Goal: Complete application form

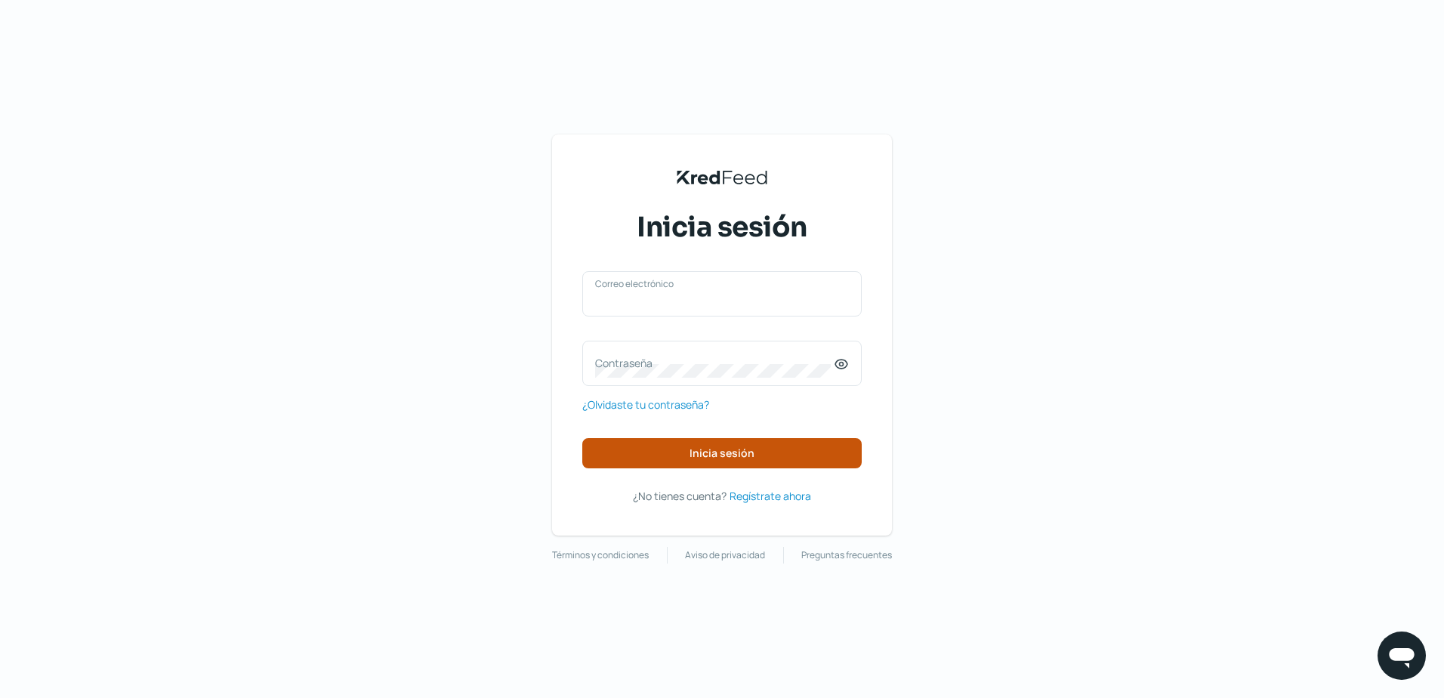
type input "[EMAIL_ADDRESS][DOMAIN_NAME]"
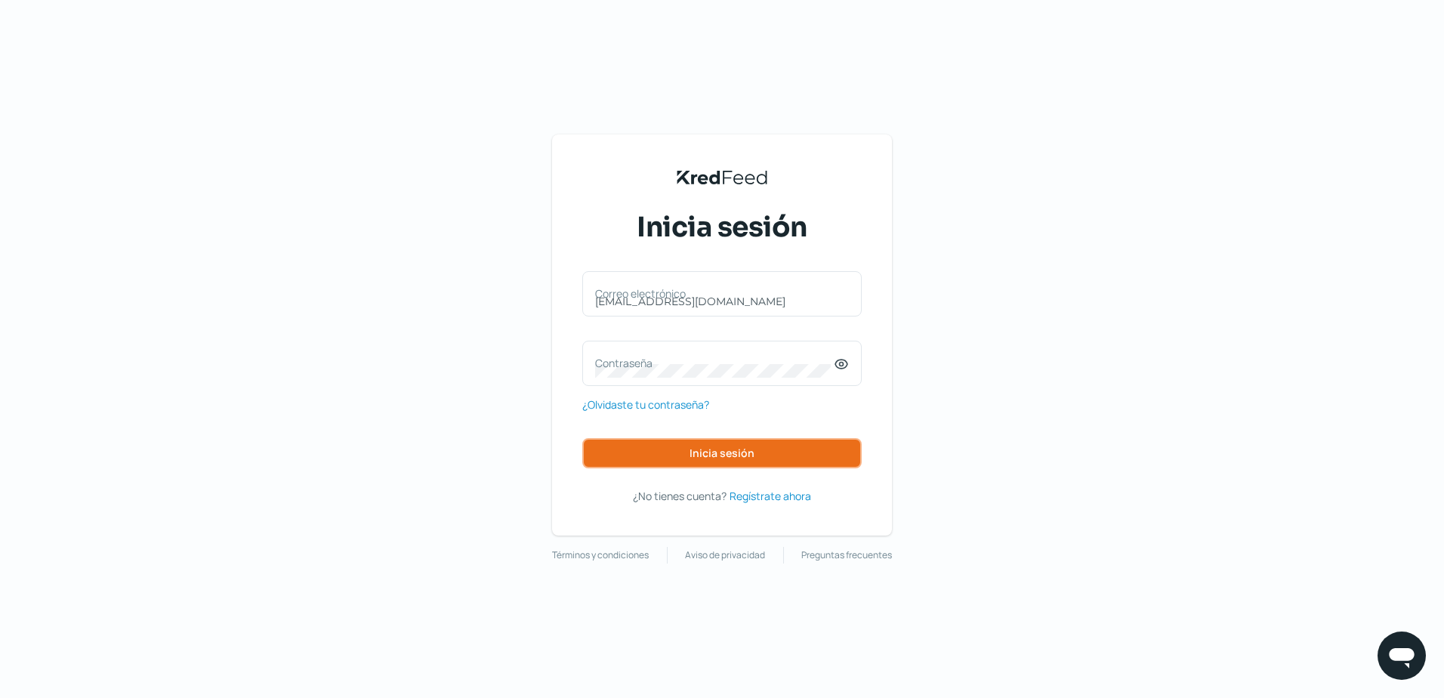
drag, startPoint x: 655, startPoint y: 449, endPoint x: 913, endPoint y: 242, distance: 331.0
click at [655, 449] on button "Inicia sesión" at bounding box center [722, 453] width 280 height 30
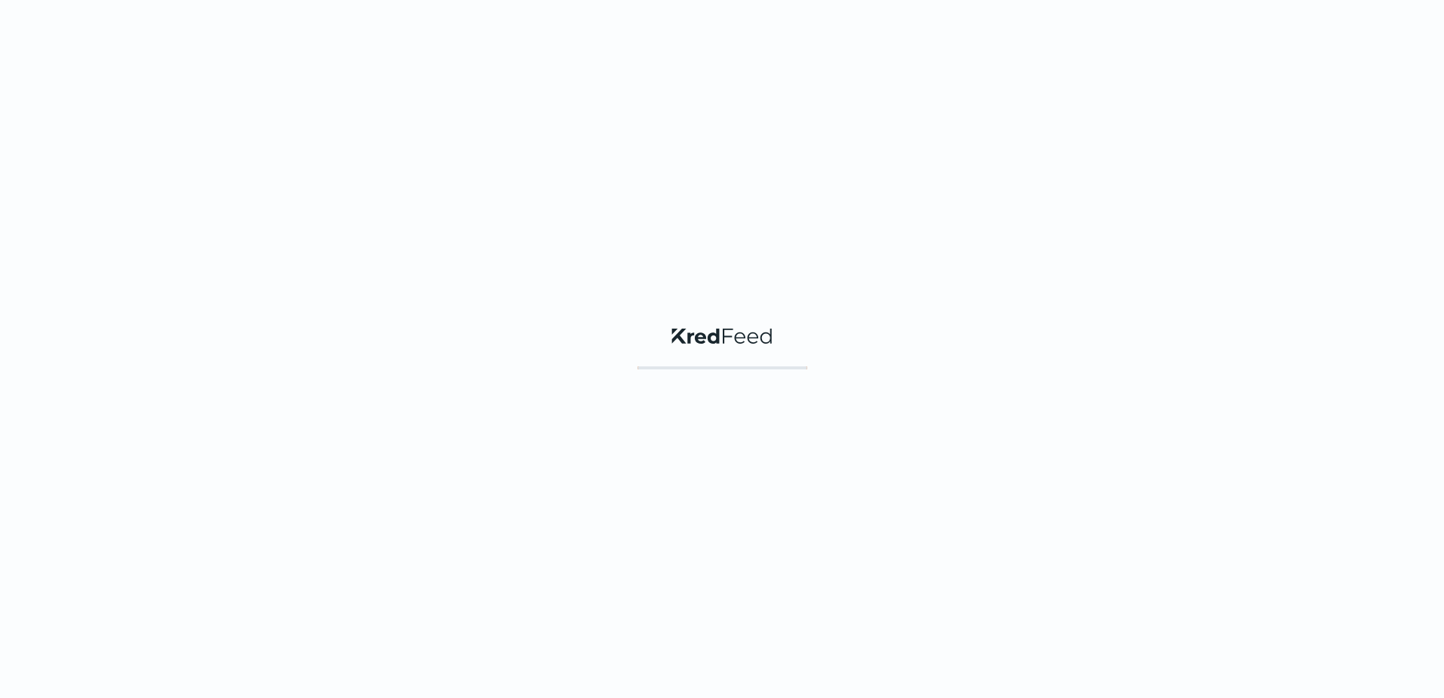
click at [841, 363] on div "KredFeed's Black Logo" at bounding box center [722, 349] width 1444 height 698
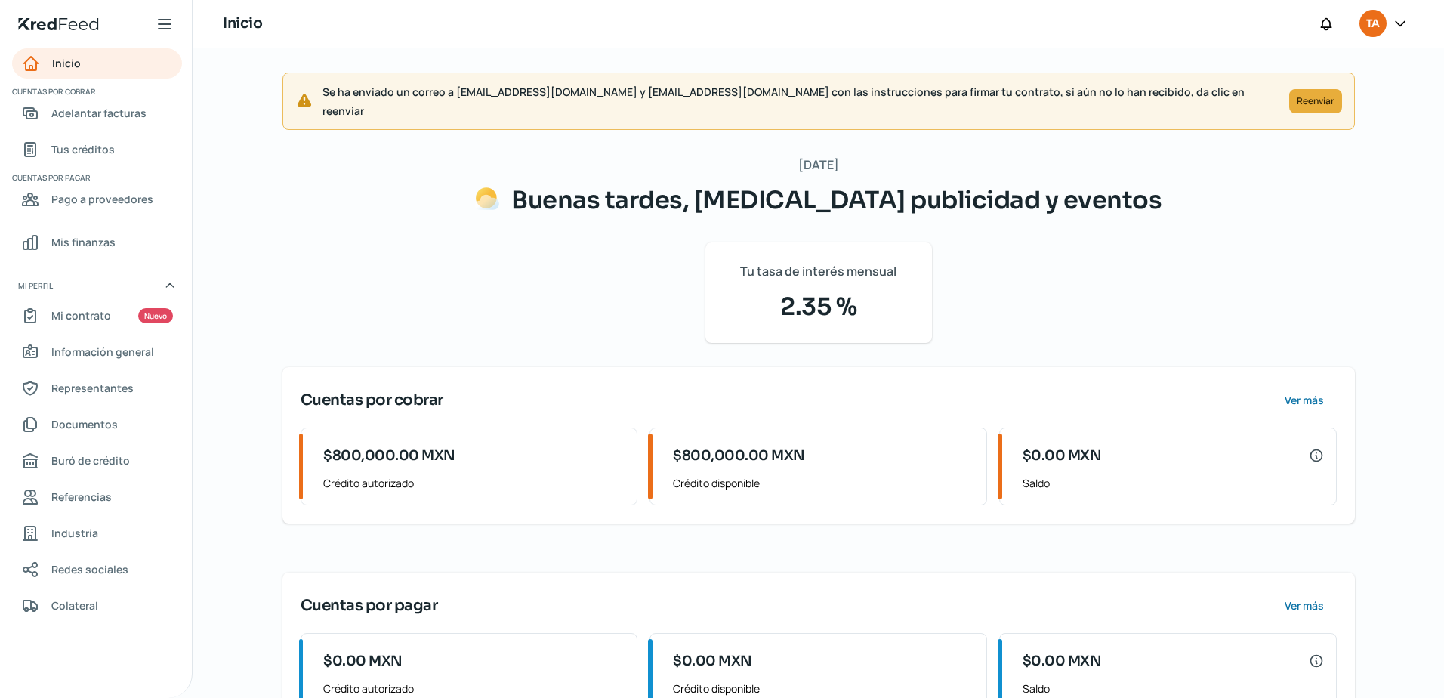
scroll to position [42, 0]
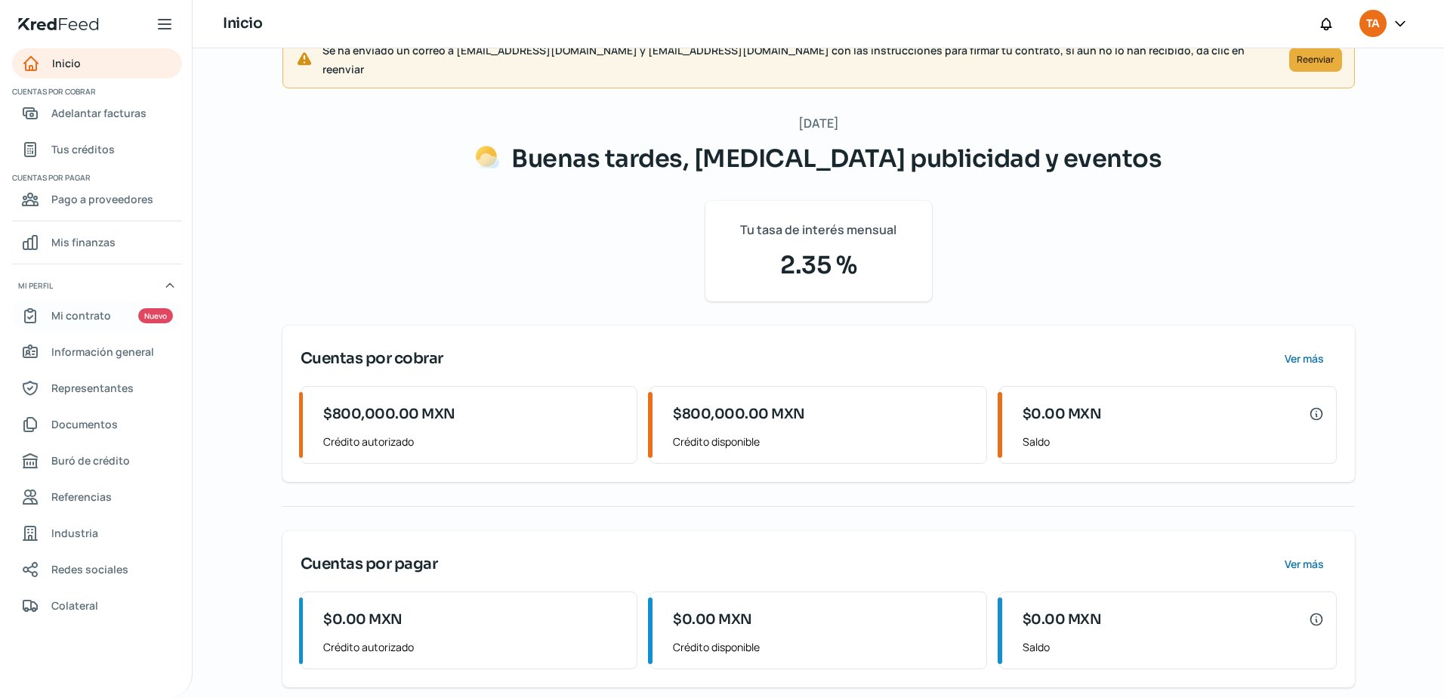
click at [76, 317] on span "Mi contrato" at bounding box center [81, 315] width 60 height 19
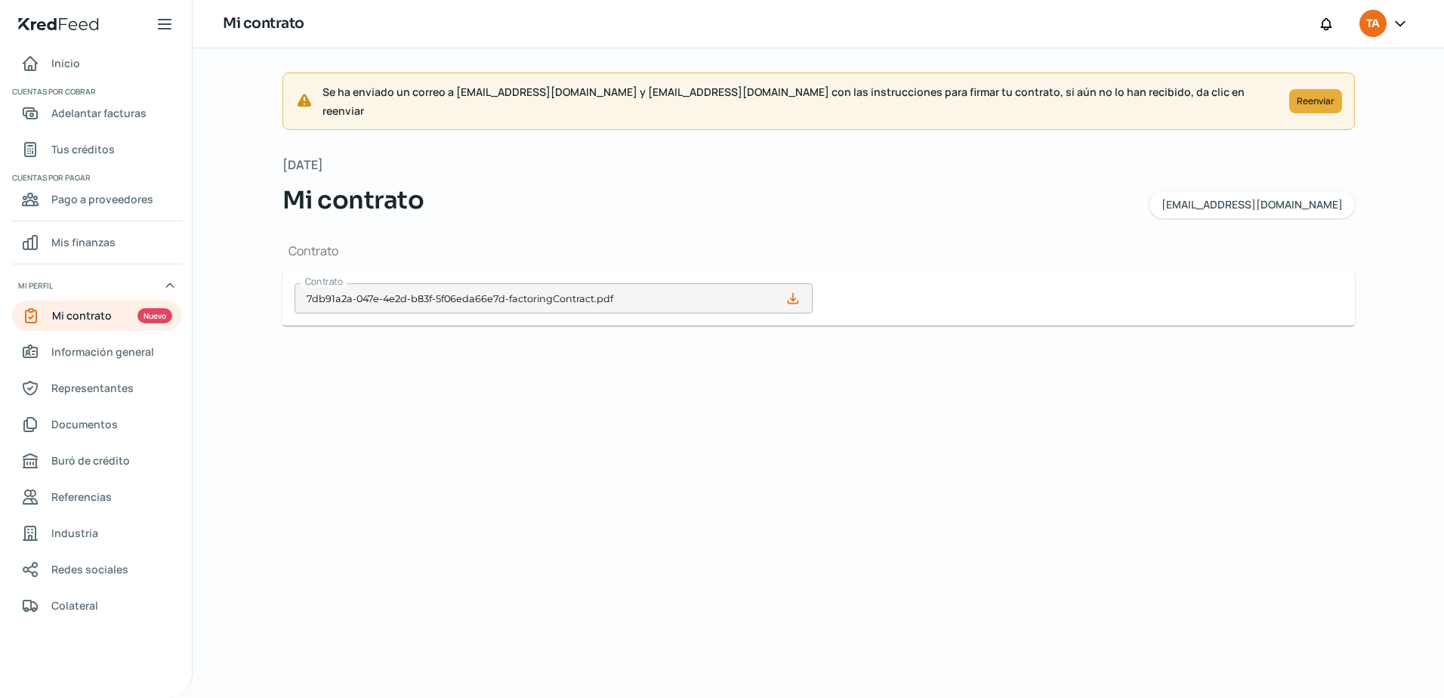
click at [792, 294] on icon at bounding box center [793, 299] width 10 height 10
click at [790, 291] on icon at bounding box center [793, 298] width 15 height 15
click at [125, 312] on link "Mi contrato Nuevo" at bounding box center [97, 316] width 170 height 30
click at [98, 112] on span "Adelantar facturas" at bounding box center [98, 112] width 95 height 19
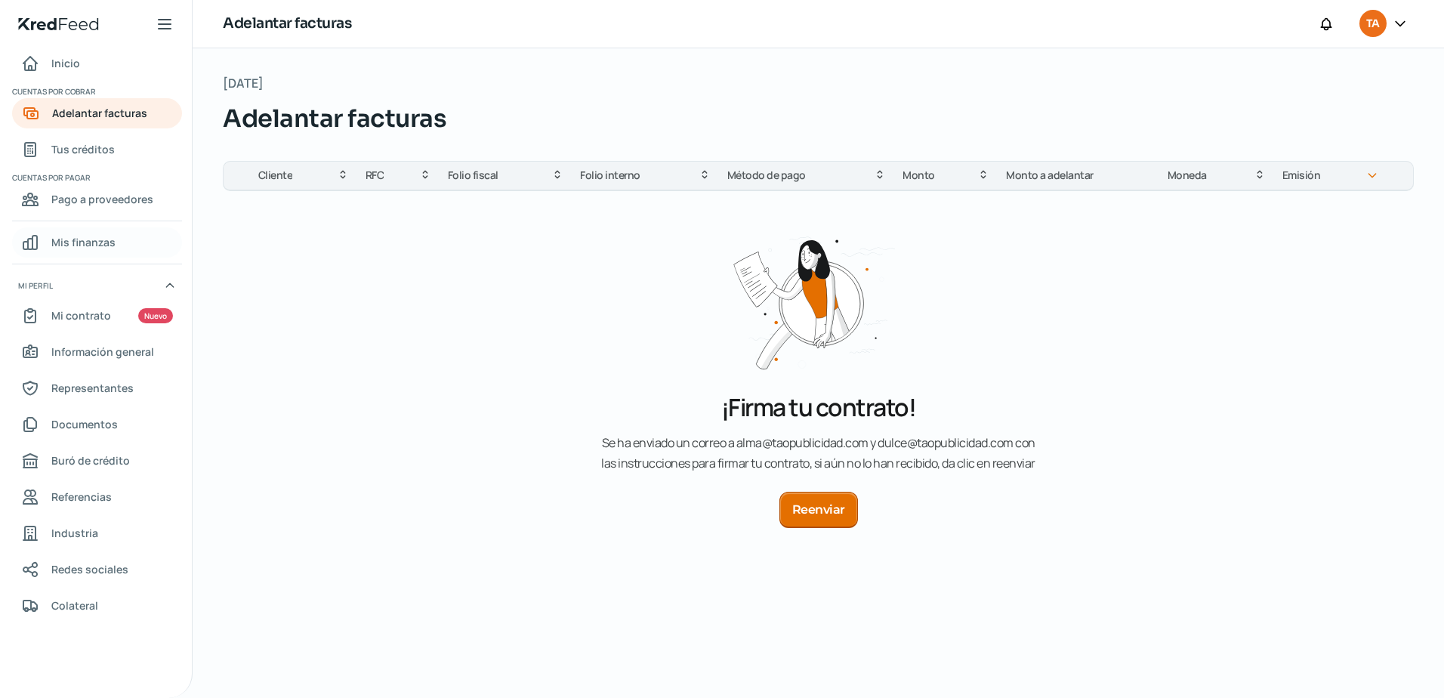
click at [66, 235] on span "Mis finanzas" at bounding box center [83, 242] width 64 height 19
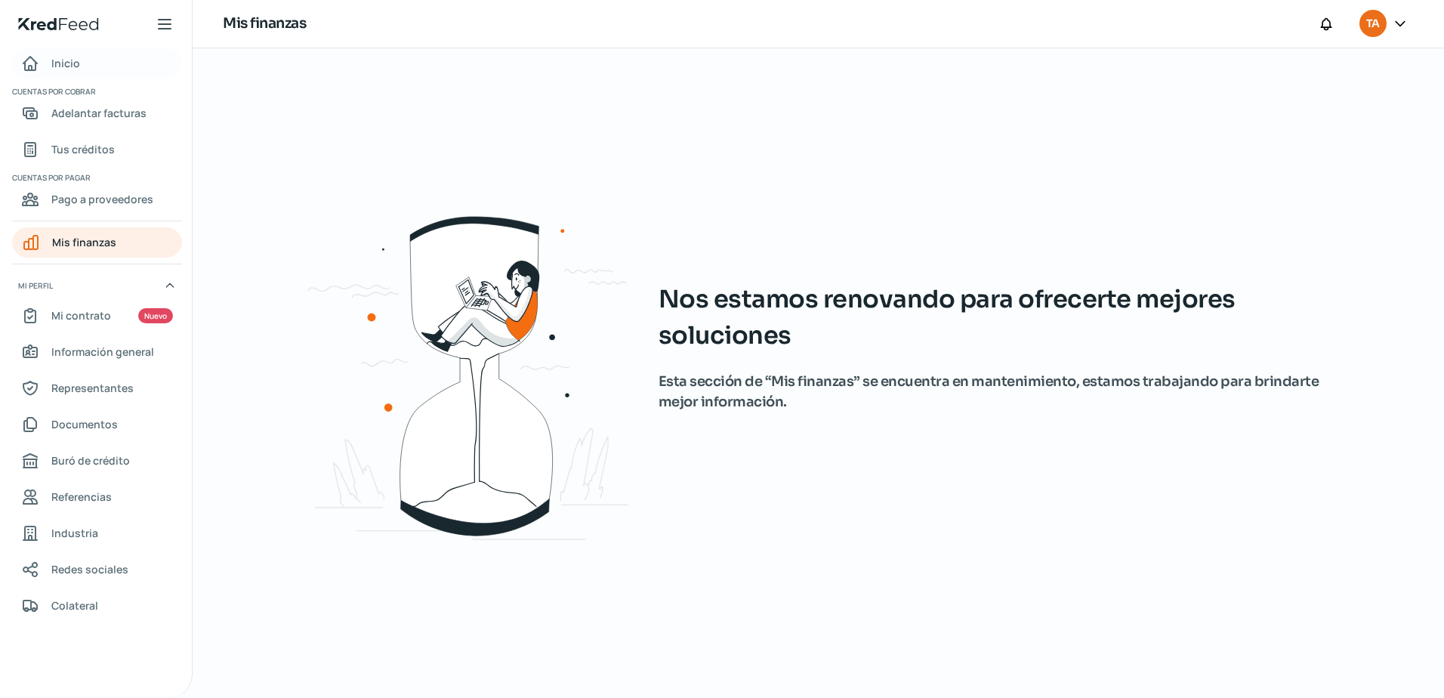
click at [74, 58] on span "Inicio" at bounding box center [65, 63] width 29 height 19
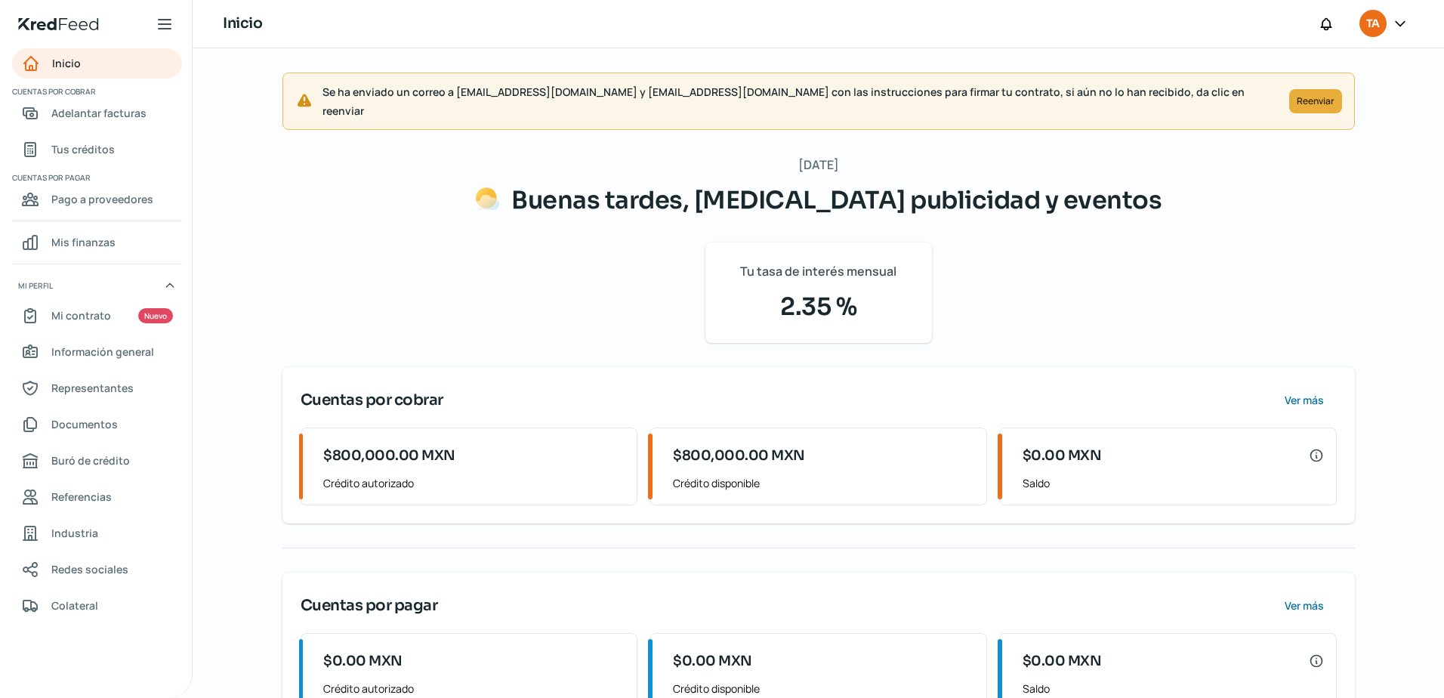
scroll to position [42, 0]
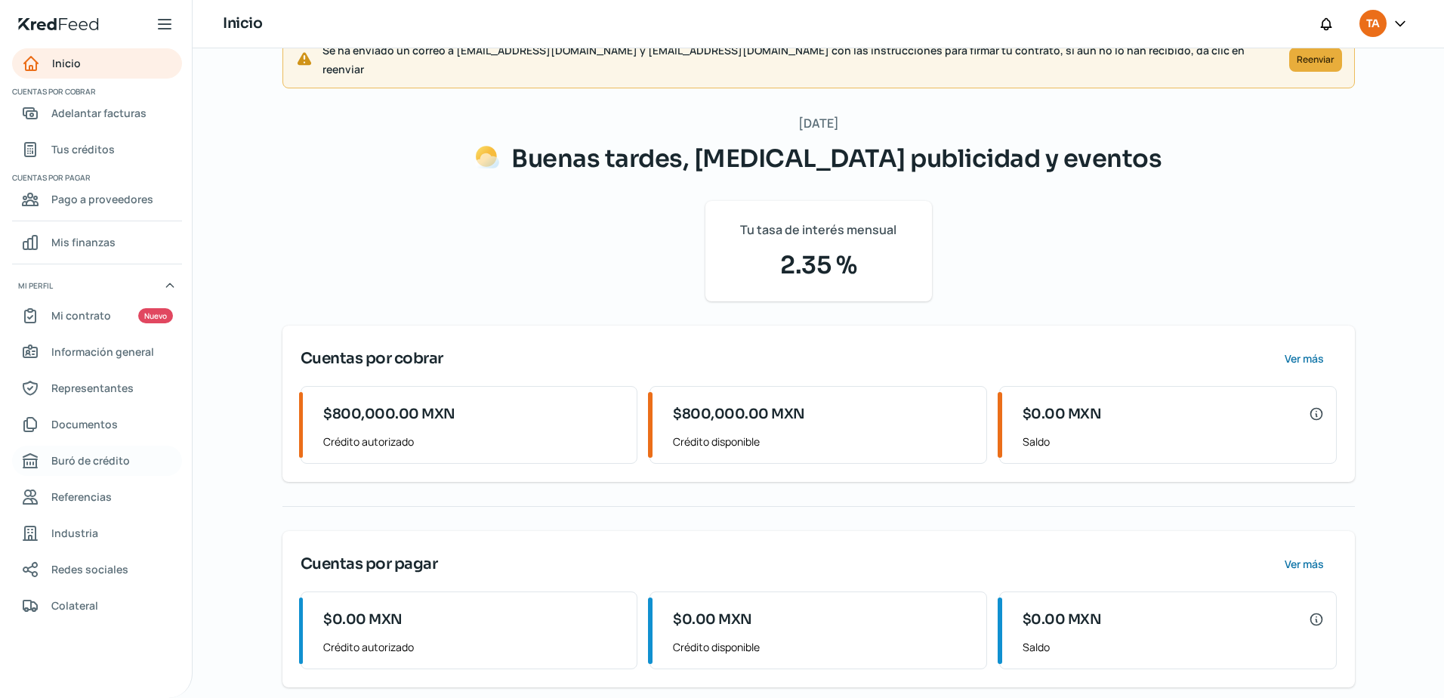
click at [77, 453] on span "Buró de crédito" at bounding box center [90, 460] width 79 height 19
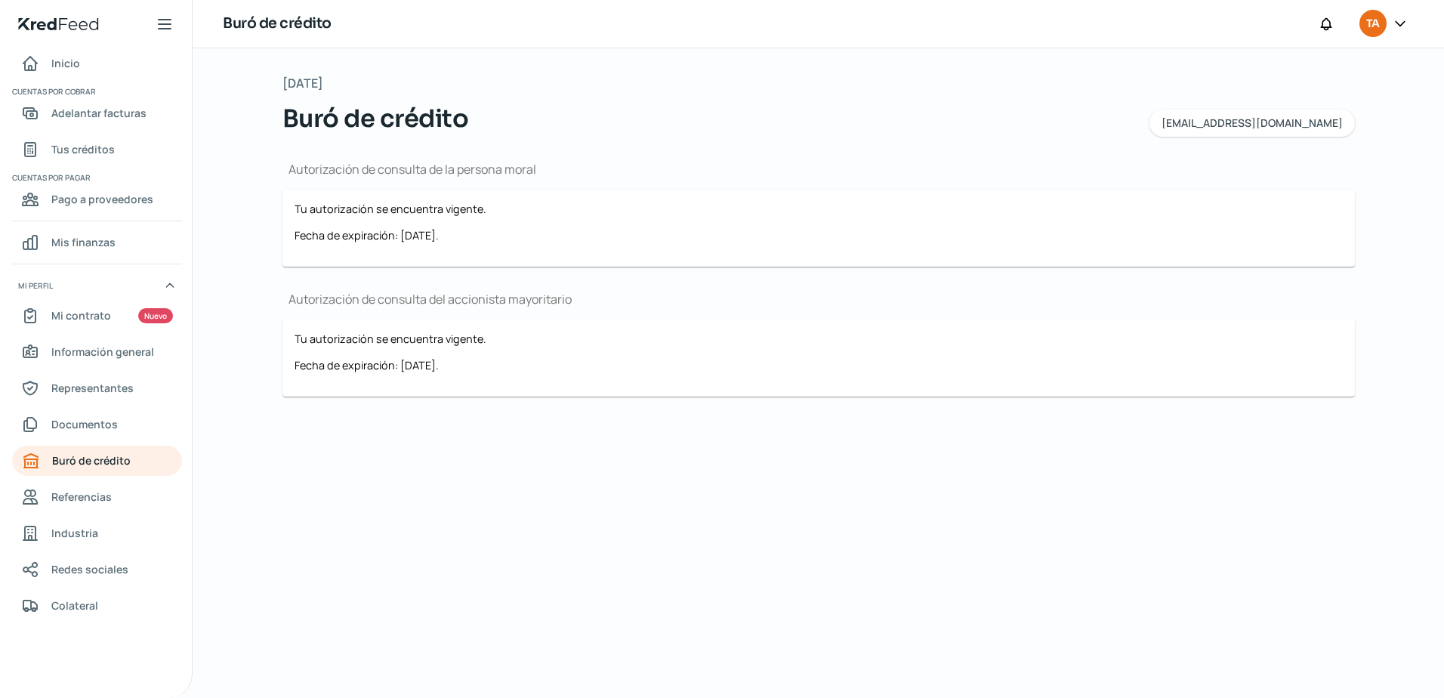
click at [82, 480] on nav "Inicio Cuentas por cobrar Adelantar facturas Tus créditos Cuentas por pagar Pag…" at bounding box center [96, 364] width 192 height 632
click at [79, 489] on span "Referencias" at bounding box center [81, 496] width 60 height 19
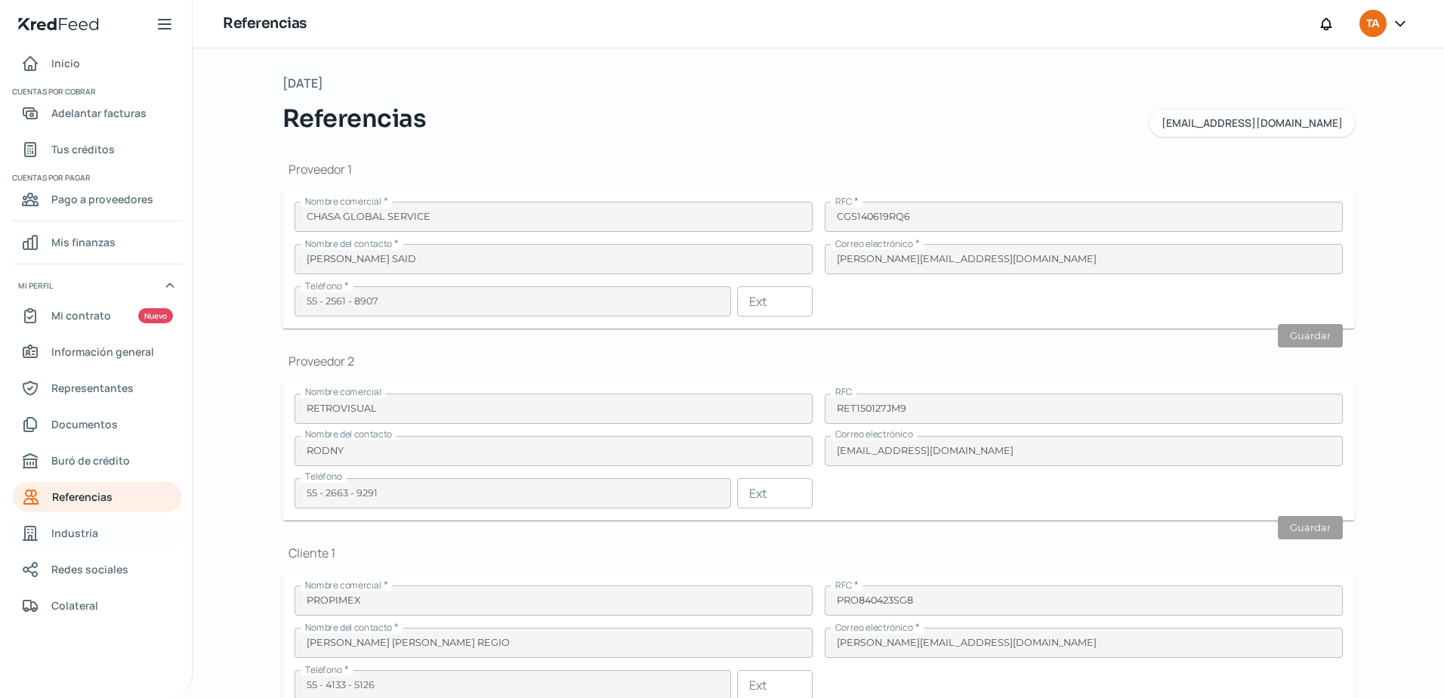
click at [79, 544] on link "Industria" at bounding box center [97, 533] width 170 height 30
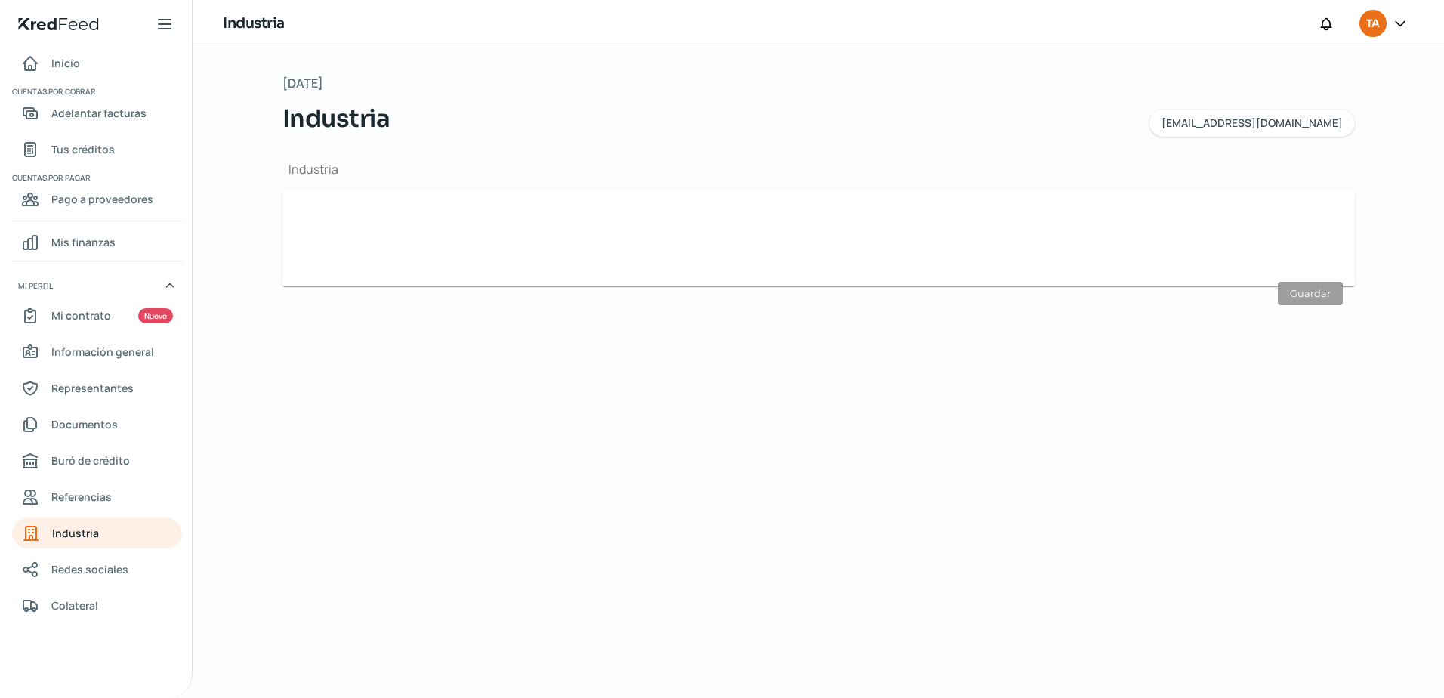
type input "Servicios Publicitarios"
type input "[DATE]"
type input "60"
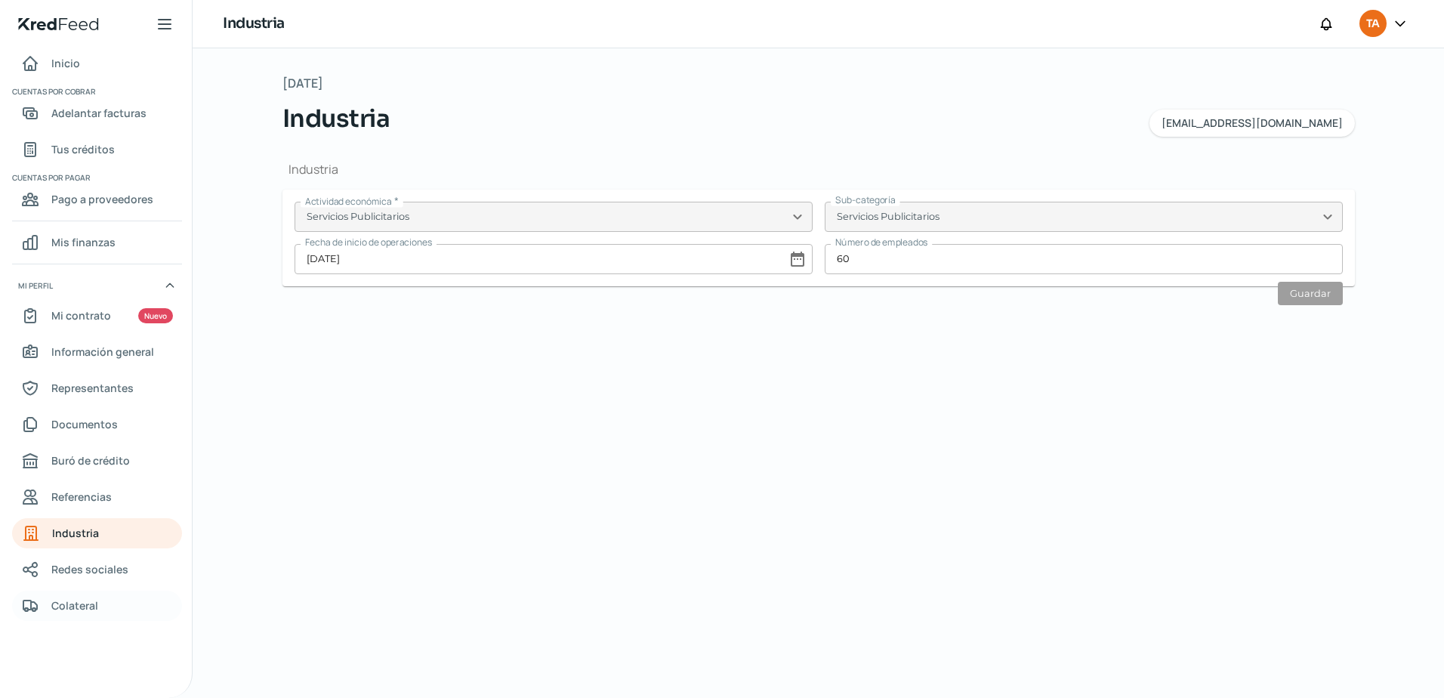
click at [80, 607] on span "Colateral" at bounding box center [74, 605] width 47 height 19
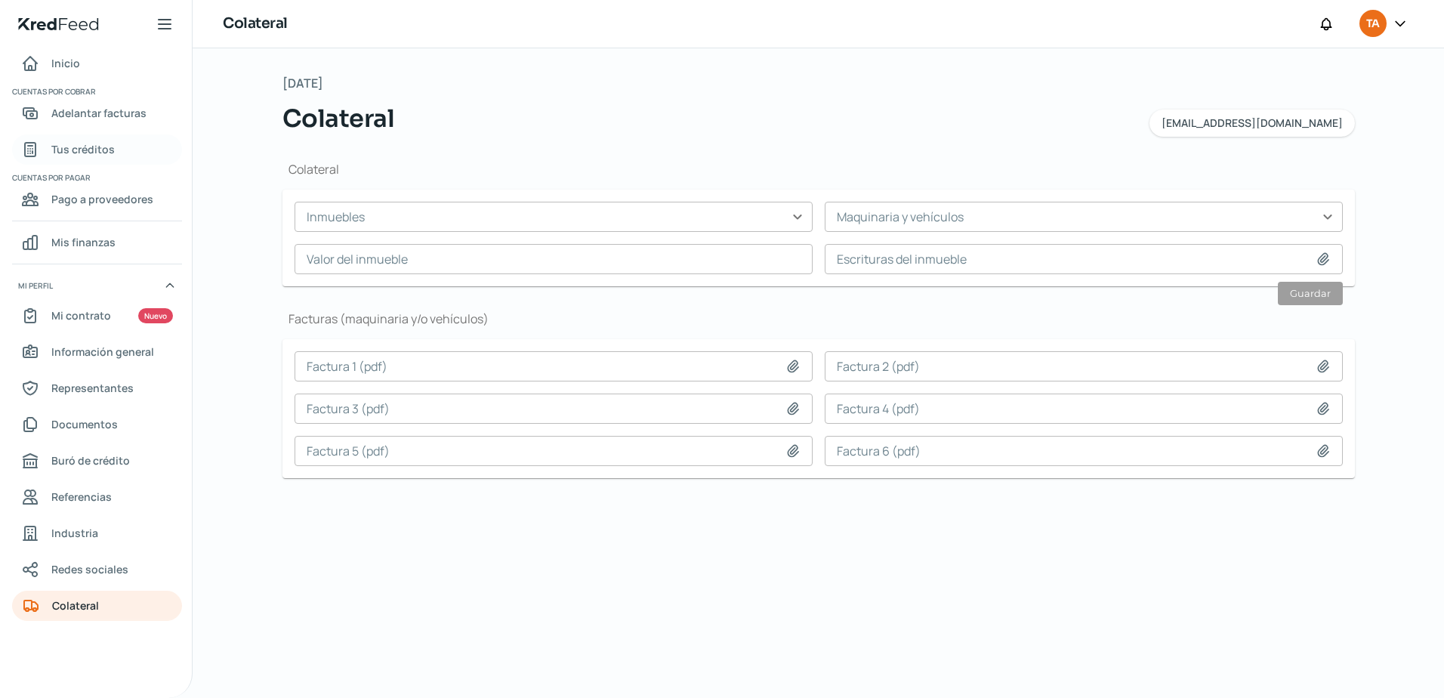
click at [79, 146] on span "Tus créditos" at bounding box center [82, 149] width 63 height 19
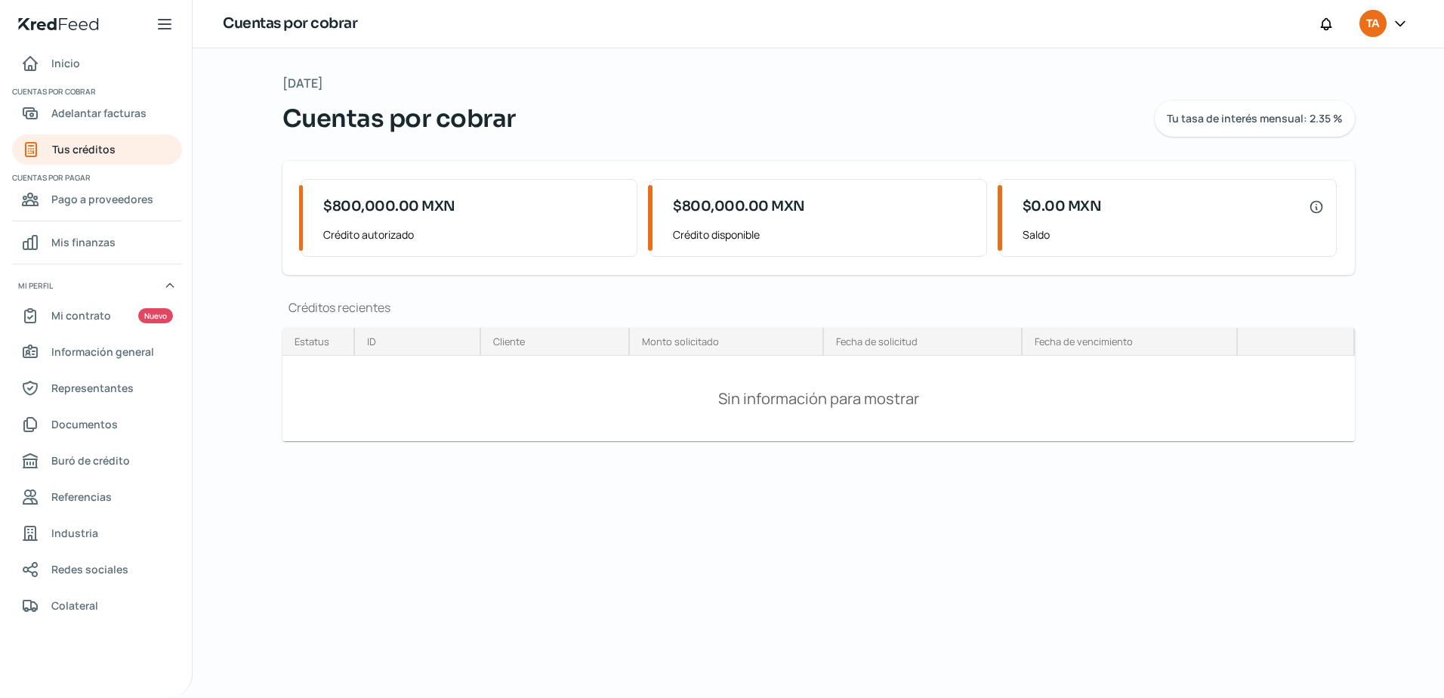
click at [564, 205] on div "$800,000.00 MXN" at bounding box center [473, 207] width 301 height 30
click at [1005, 212] on div "$0.00 MXN Saldo" at bounding box center [1171, 218] width 332 height 76
click at [1230, 103] on div "Tu tasa de interés mensual: 2.35 %" at bounding box center [1255, 118] width 200 height 36
click at [108, 359] on span "Información general" at bounding box center [102, 351] width 103 height 19
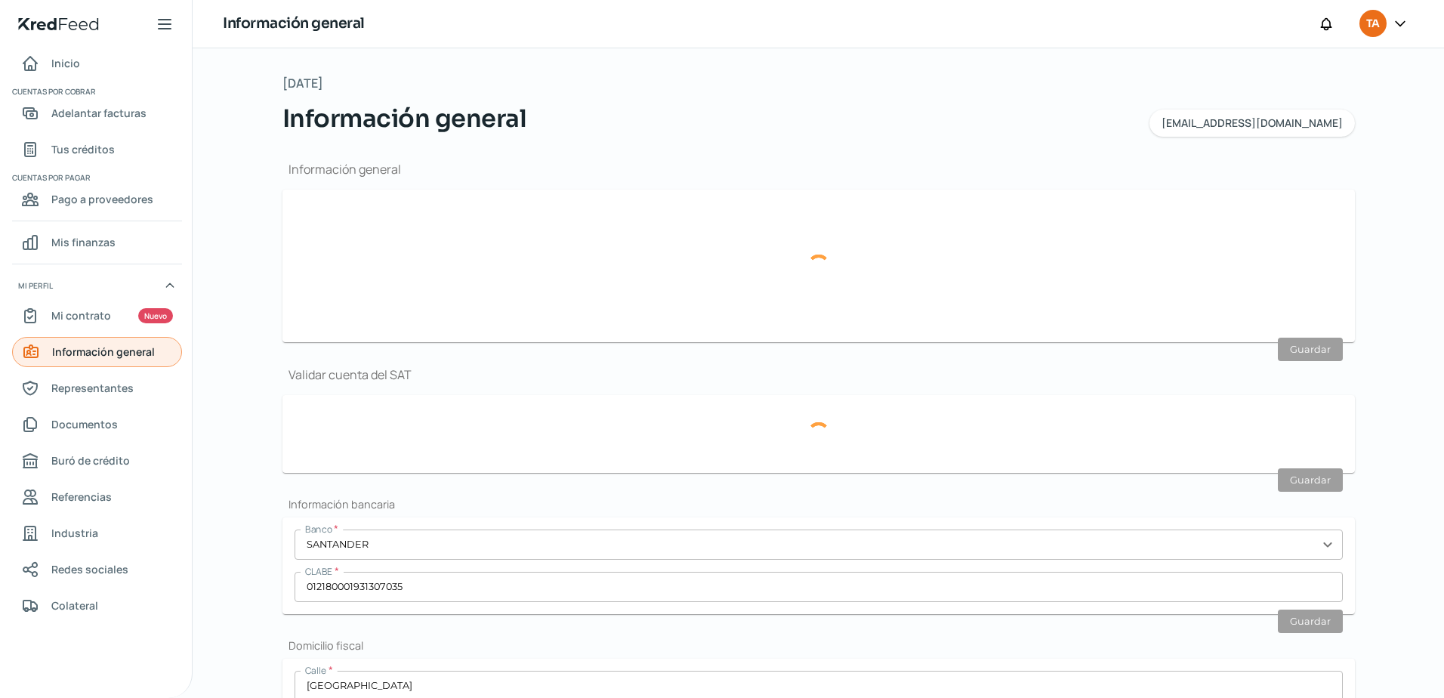
type input "[EMAIL_ADDRESS][DOMAIN_NAME]"
type input "Personas morales del régimen general"
type input "[MEDICAL_DATA] publicidad y eventos"
type input "55 - 4531 - 5879"
type input "55 - 5669 - 2060"
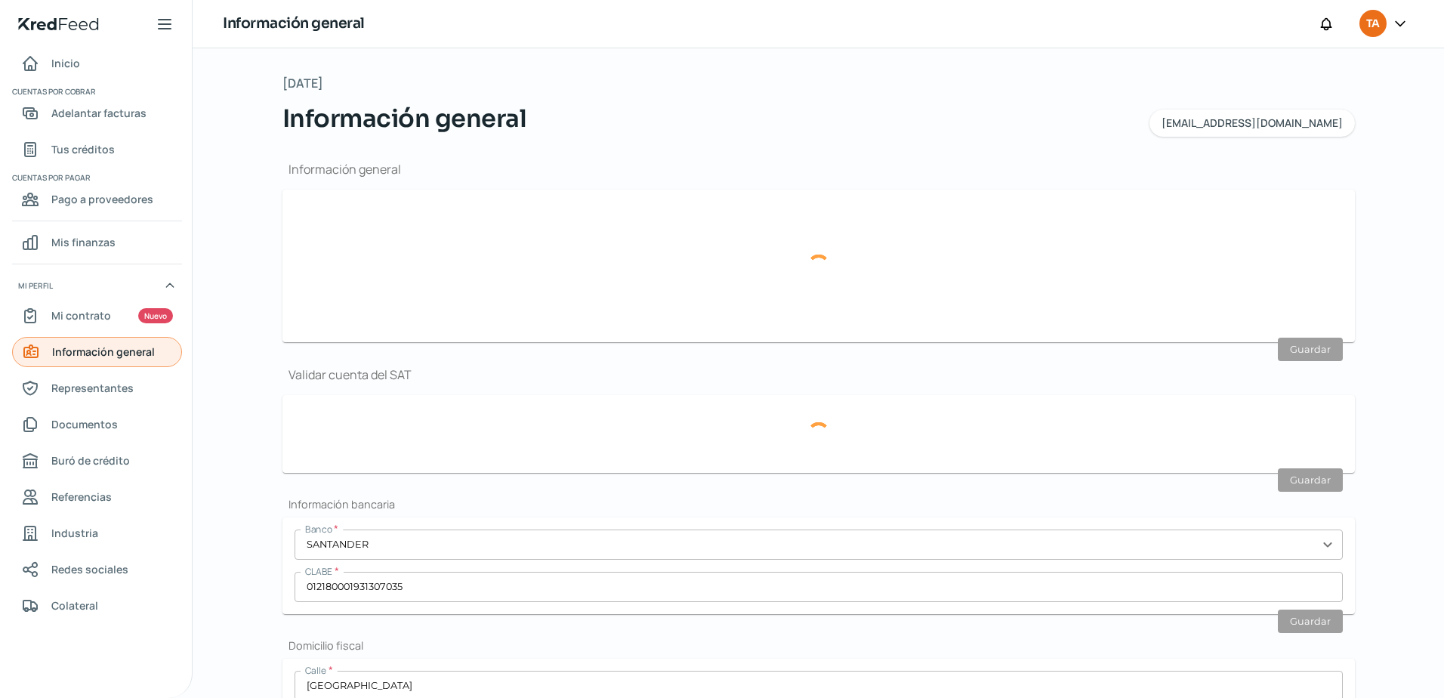
type input "AHC800603KNA"
type input "[GEOGRAPHIC_DATA]"
type input "200"
type input "03810"
type input "Napoles"
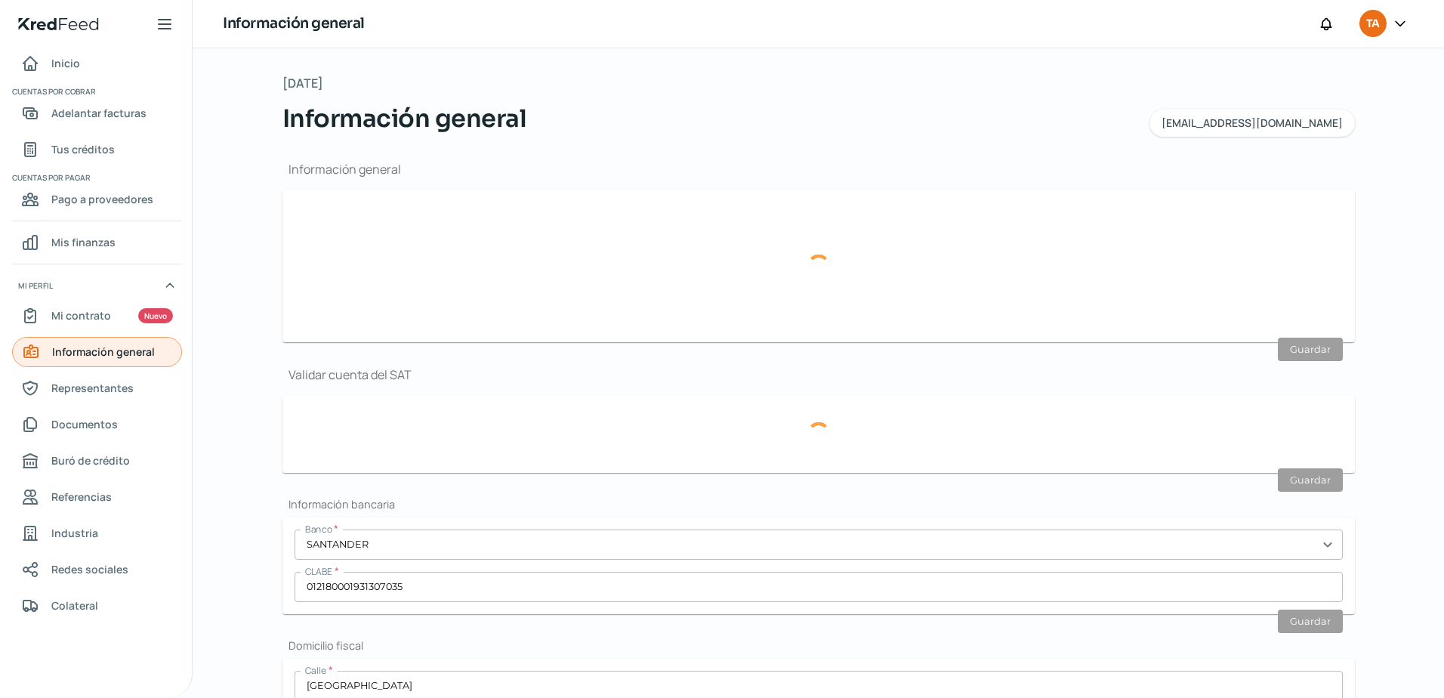
type input "[PERSON_NAME]"
type input "CDMX"
type input "[GEOGRAPHIC_DATA]"
type input "CFE CHICAGO JUNIO.pdf"
type input "18"
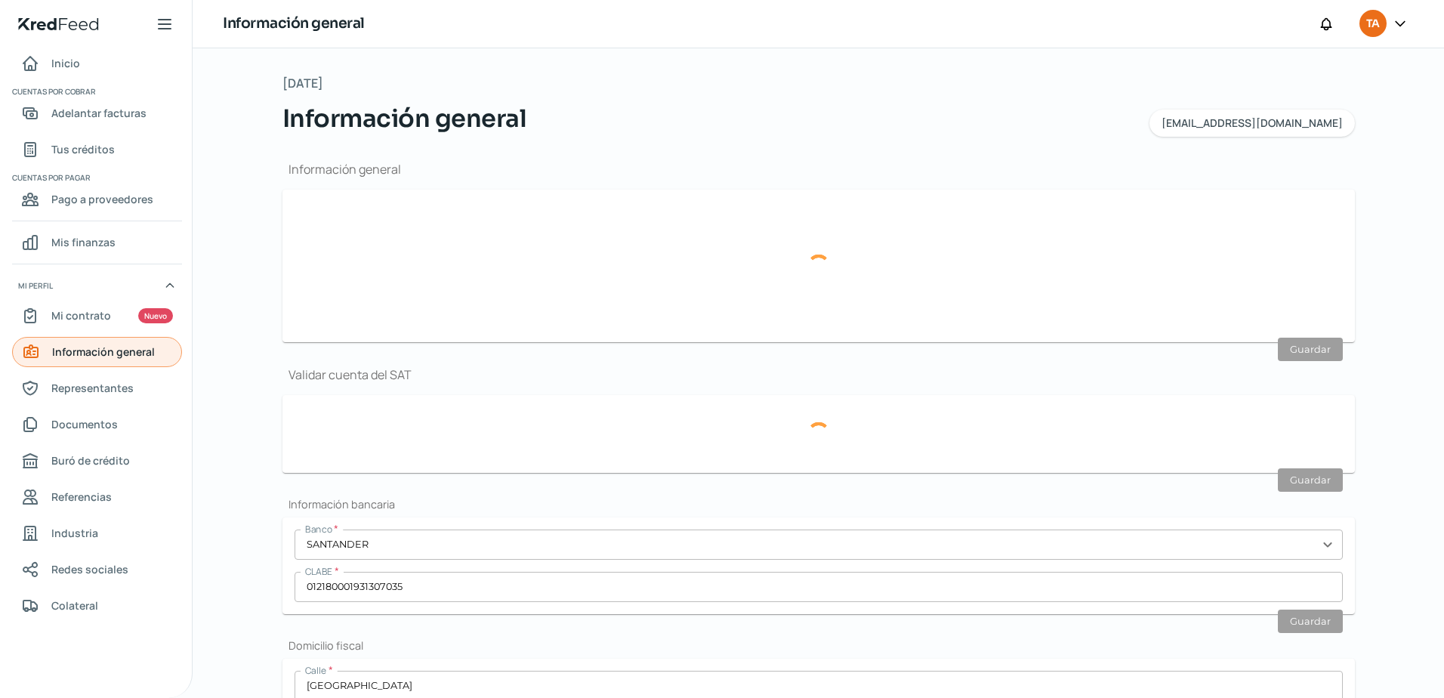
type input "6"
type input "Rentada"
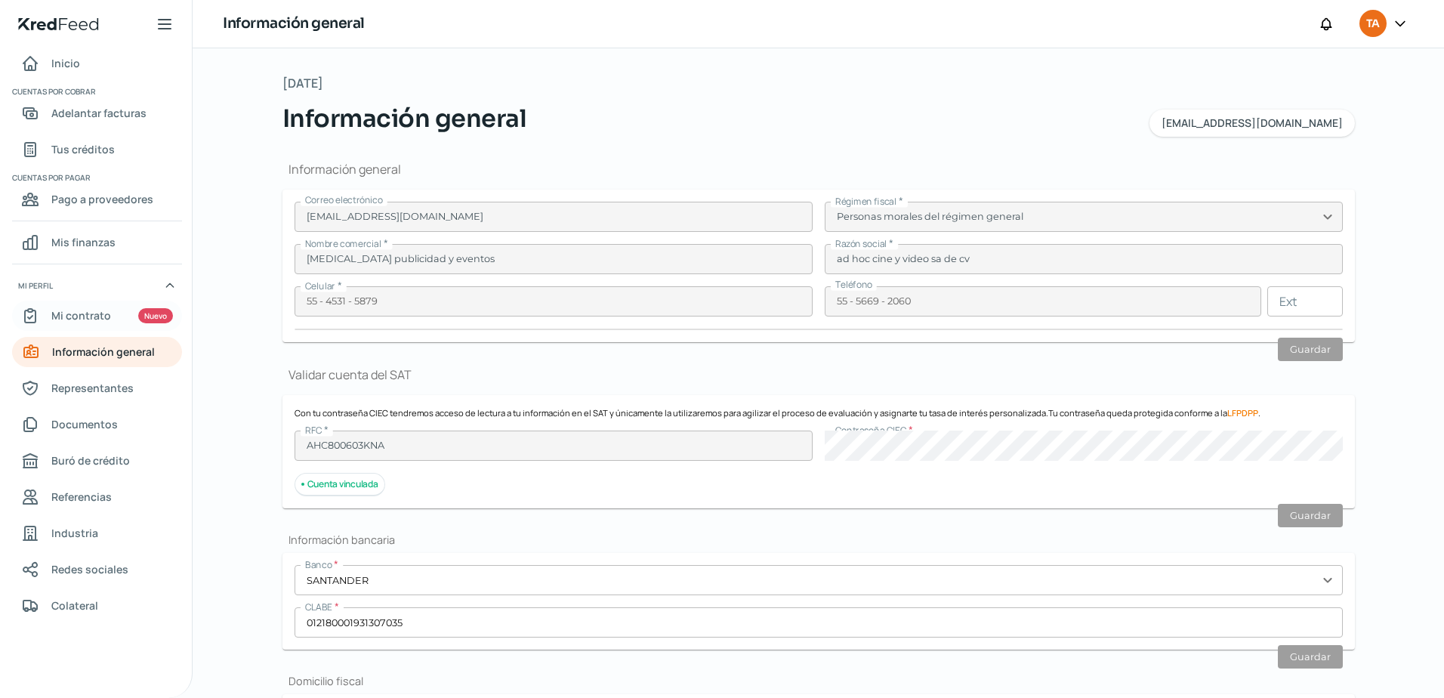
click at [106, 317] on span "Mi contrato" at bounding box center [81, 315] width 60 height 19
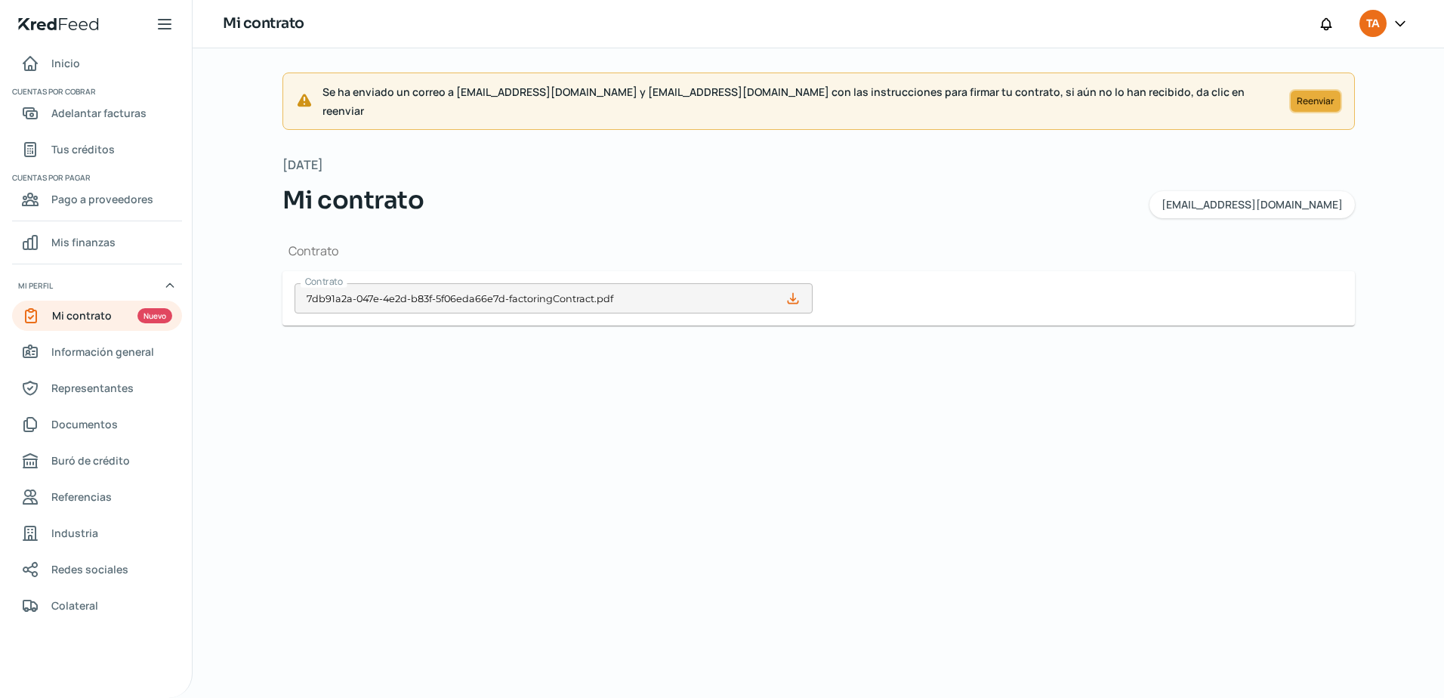
click at [1336, 98] on button "Reenviar" at bounding box center [1316, 101] width 53 height 24
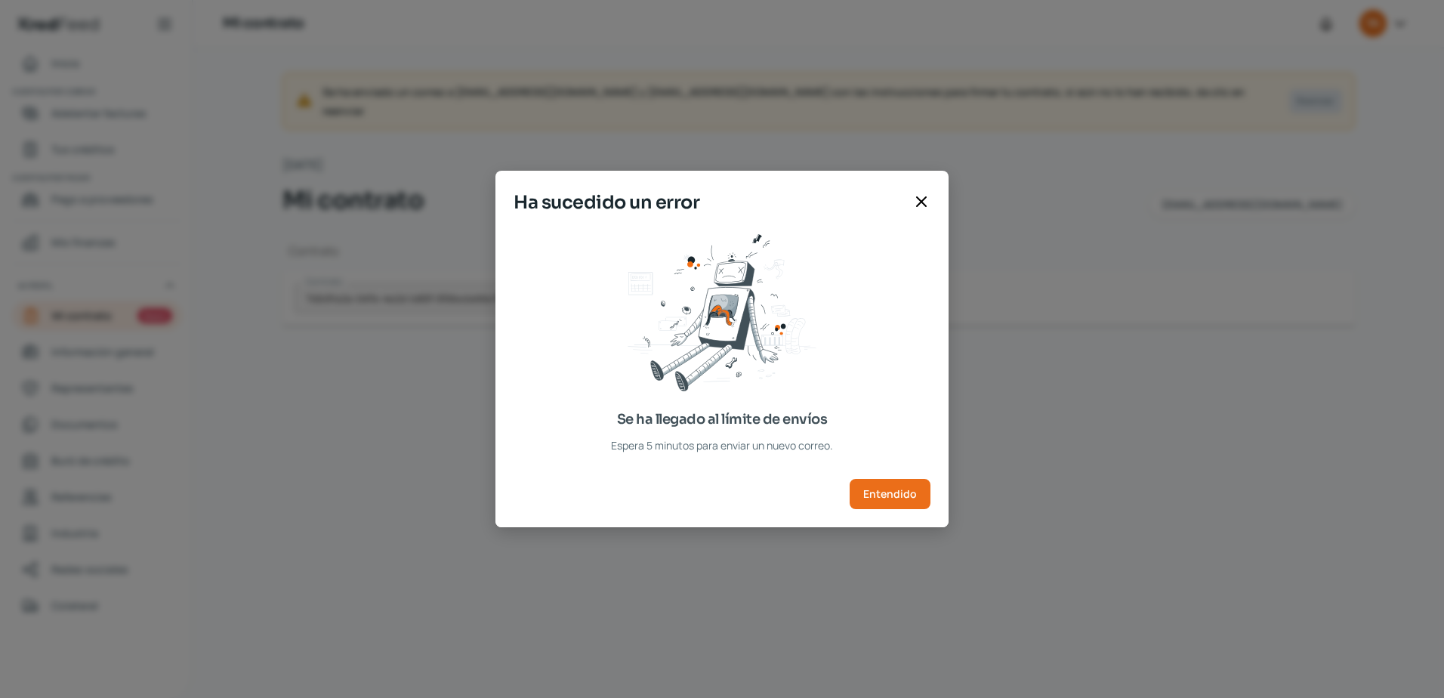
click at [888, 391] on div "Se ha llegado al límite de envíos Espera 5 minutos para enviar un nuevo correo.…" at bounding box center [722, 377] width 453 height 299
click at [885, 406] on div "Se ha llegado al límite de envíos Espera 5 minutos para enviar un nuevo correo." at bounding box center [722, 344] width 417 height 221
click at [894, 498] on span "Entendido" at bounding box center [890, 494] width 54 height 11
